Goal: Find specific page/section: Find specific page/section

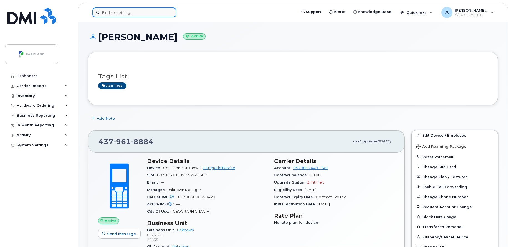
click at [159, 11] on input at bounding box center [134, 12] width 84 height 10
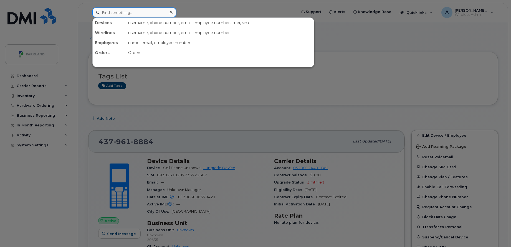
paste input "[PERSON_NAME]"
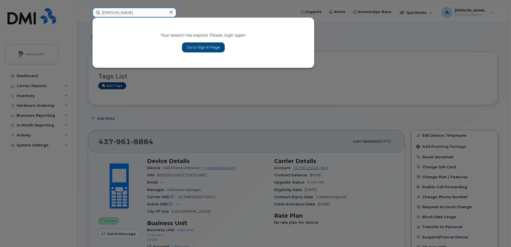
type input "[PERSON_NAME]"
click at [196, 46] on link "Go to Sign In Page" at bounding box center [203, 47] width 43 height 10
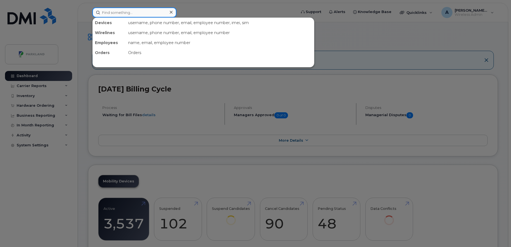
click at [121, 16] on input at bounding box center [134, 12] width 84 height 10
paste input "[PERSON_NAME]"
type input "[PERSON_NAME]"
